Goal: Task Accomplishment & Management: Use online tool/utility

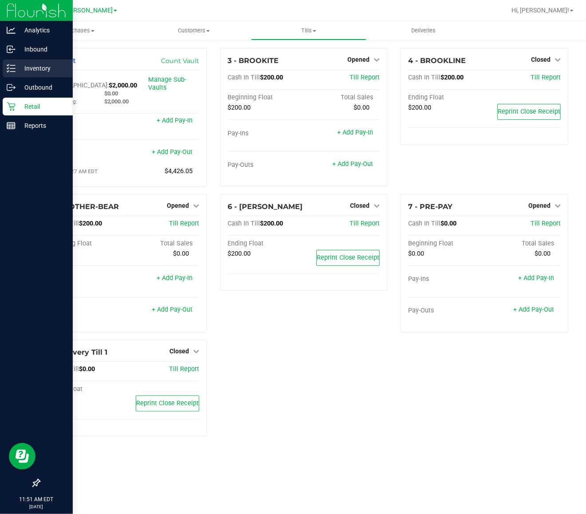
click at [19, 64] on p "Inventory" at bounding box center [42, 68] width 53 height 11
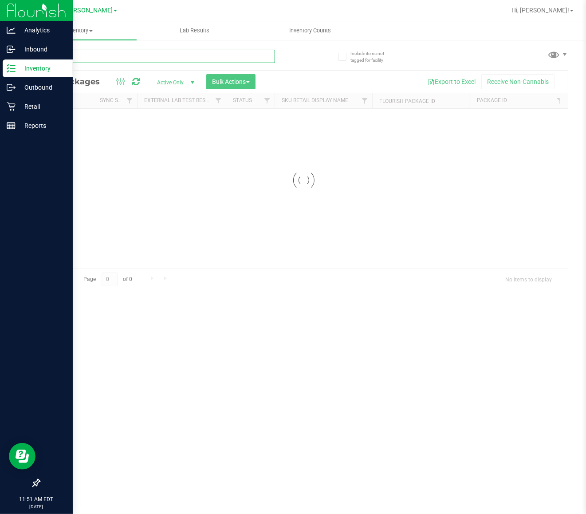
click at [161, 53] on input "text" at bounding box center [157, 56] width 236 height 13
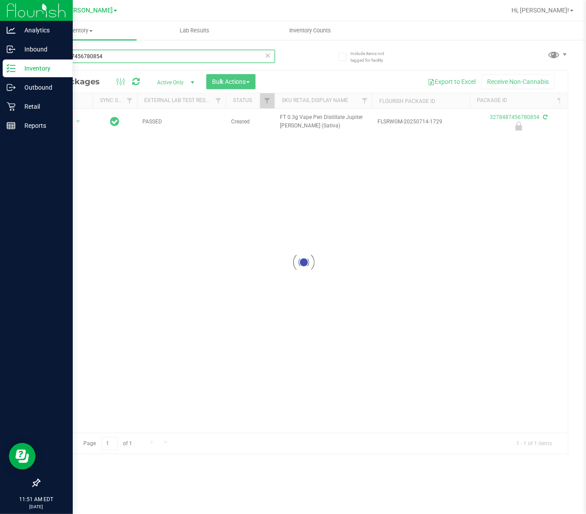
type input "3278487456780854"
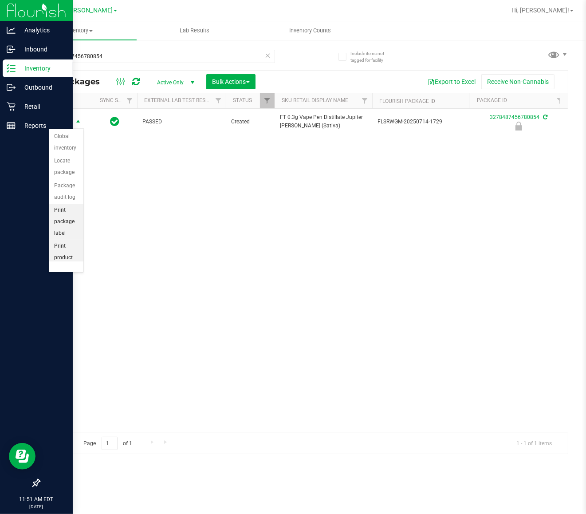
scroll to position [65, 0]
click at [65, 245] on li "Unlock package" at bounding box center [66, 249] width 35 height 24
